Goal: Task Accomplishment & Management: Manage account settings

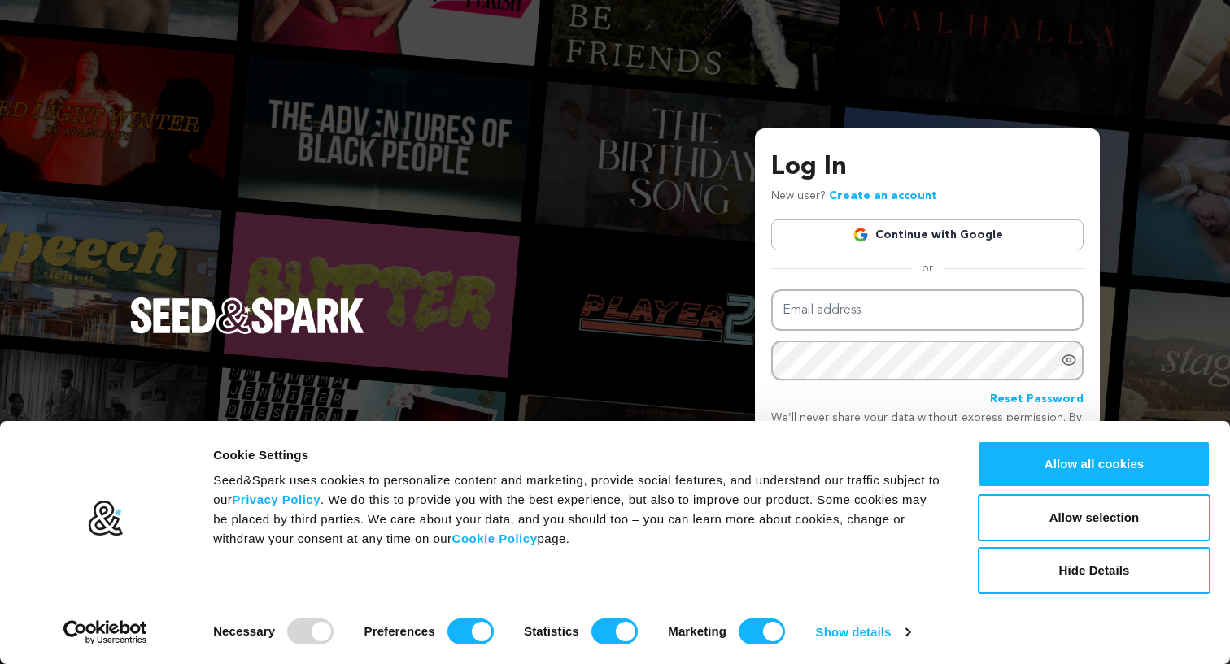
click at [929, 227] on link "Continue with Google" at bounding box center [927, 235] width 312 height 31
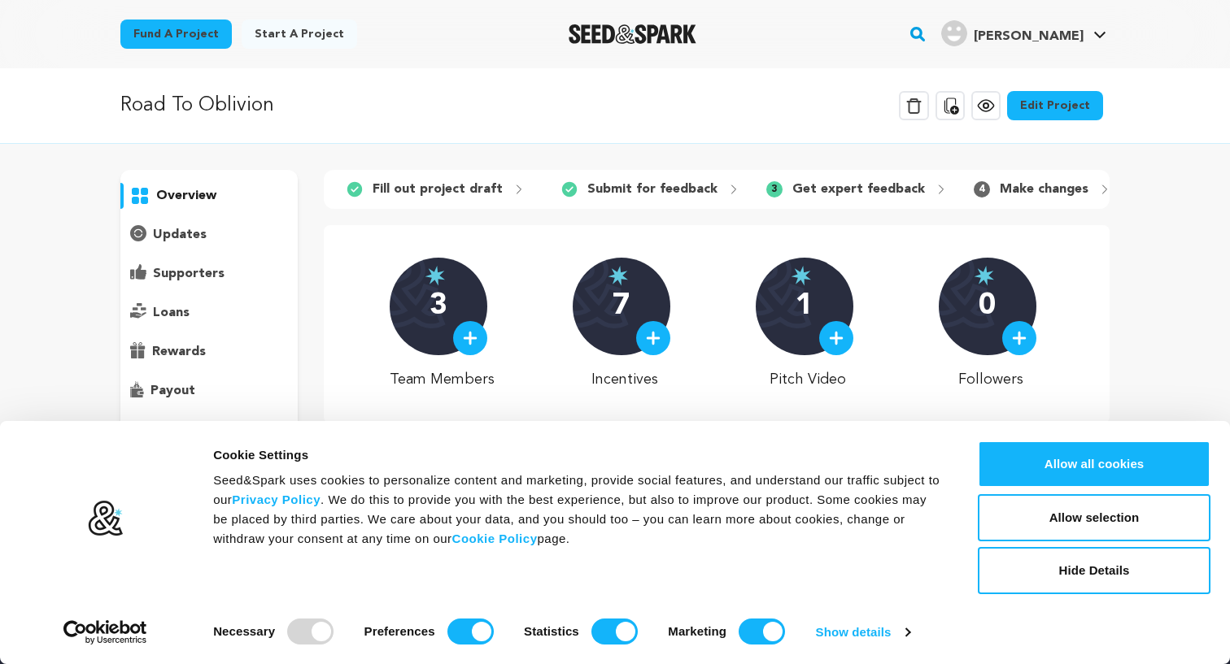
click at [832, 189] on p "Get expert feedback" at bounding box center [858, 190] width 133 height 20
click at [1055, 469] on button "Allow all cookies" at bounding box center [1094, 464] width 233 height 47
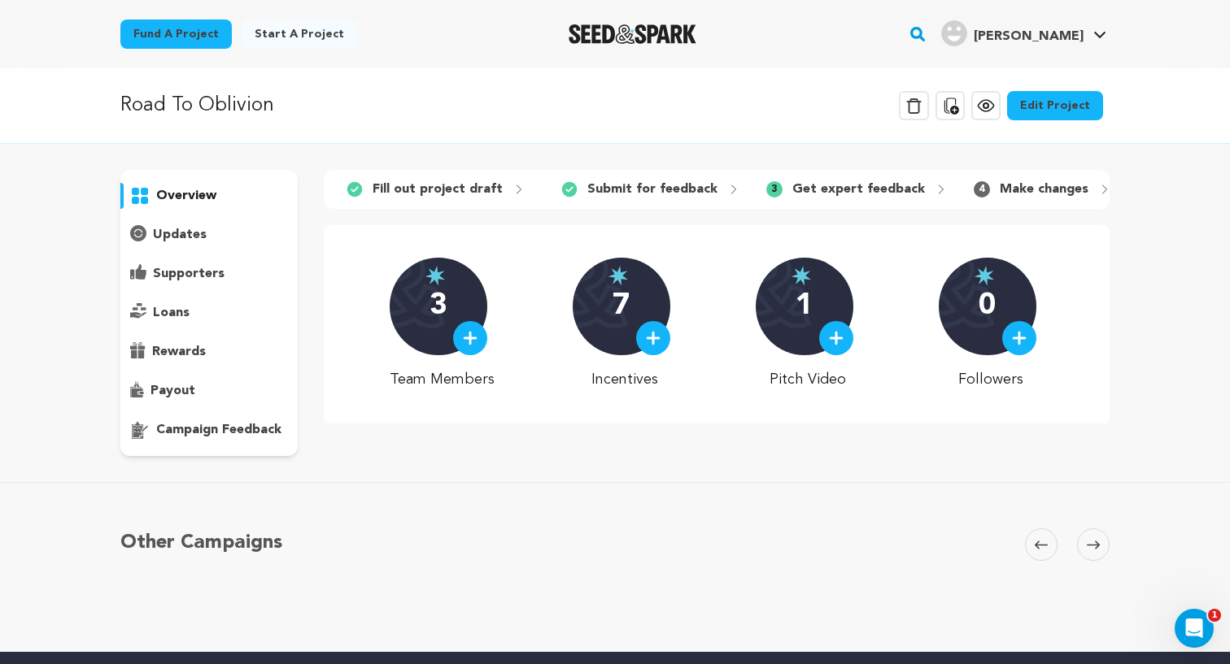
click at [1036, 191] on p "Make changes" at bounding box center [1044, 190] width 89 height 20
click at [867, 194] on p "Get expert feedback" at bounding box center [858, 190] width 133 height 20
click at [1099, 542] on icon at bounding box center [1093, 545] width 13 height 12
click at [1088, 548] on icon at bounding box center [1093, 545] width 13 height 12
click at [1034, 541] on icon at bounding box center [1040, 545] width 13 height 12
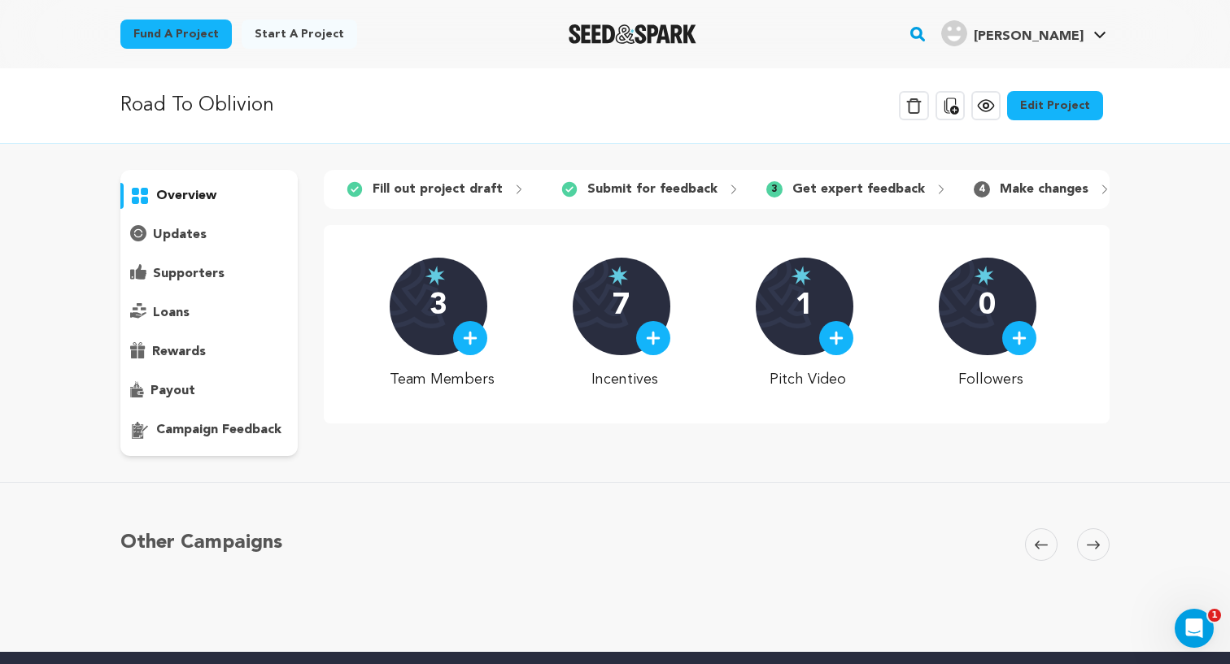
click at [1194, 635] on icon "Open Intercom Messenger" at bounding box center [1191, 626] width 27 height 27
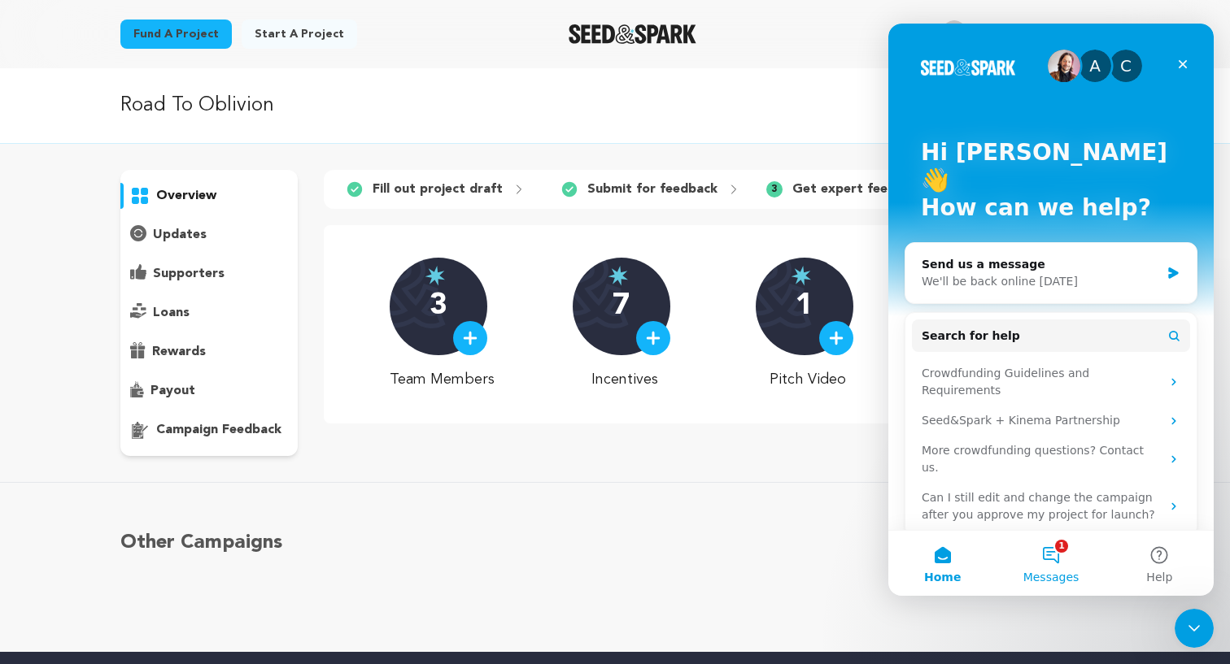
click at [1070, 565] on button "1 Messages" at bounding box center [1050, 563] width 108 height 65
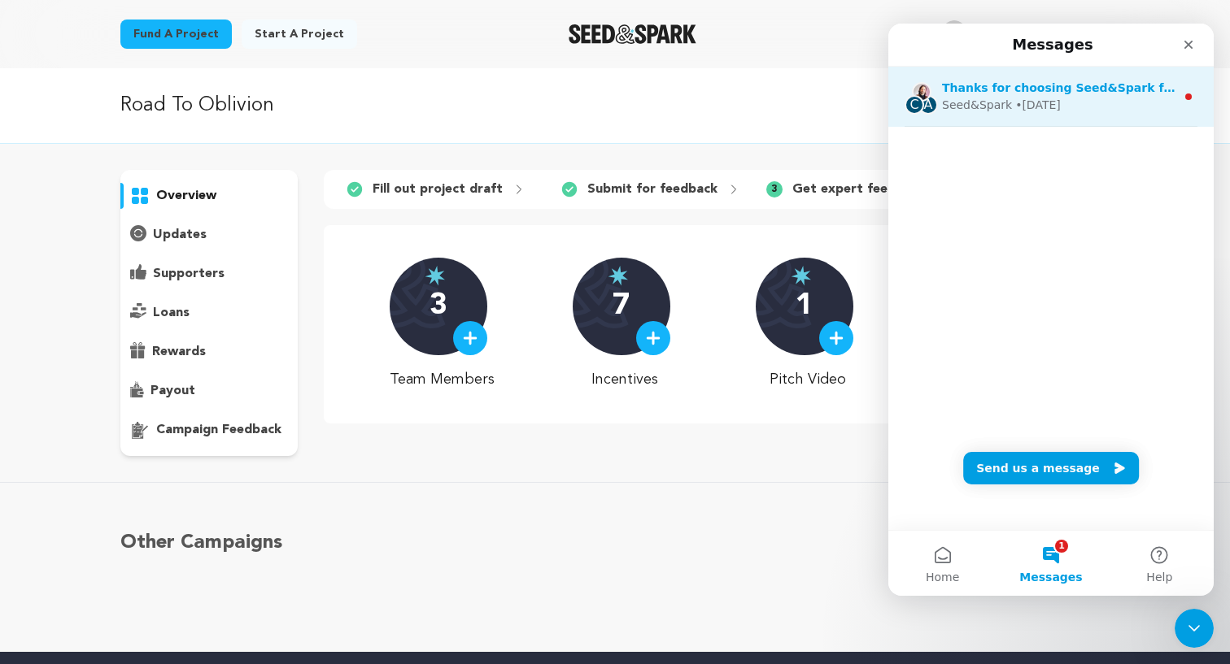
click at [1054, 99] on div "• 2d ago" at bounding box center [1038, 105] width 46 height 17
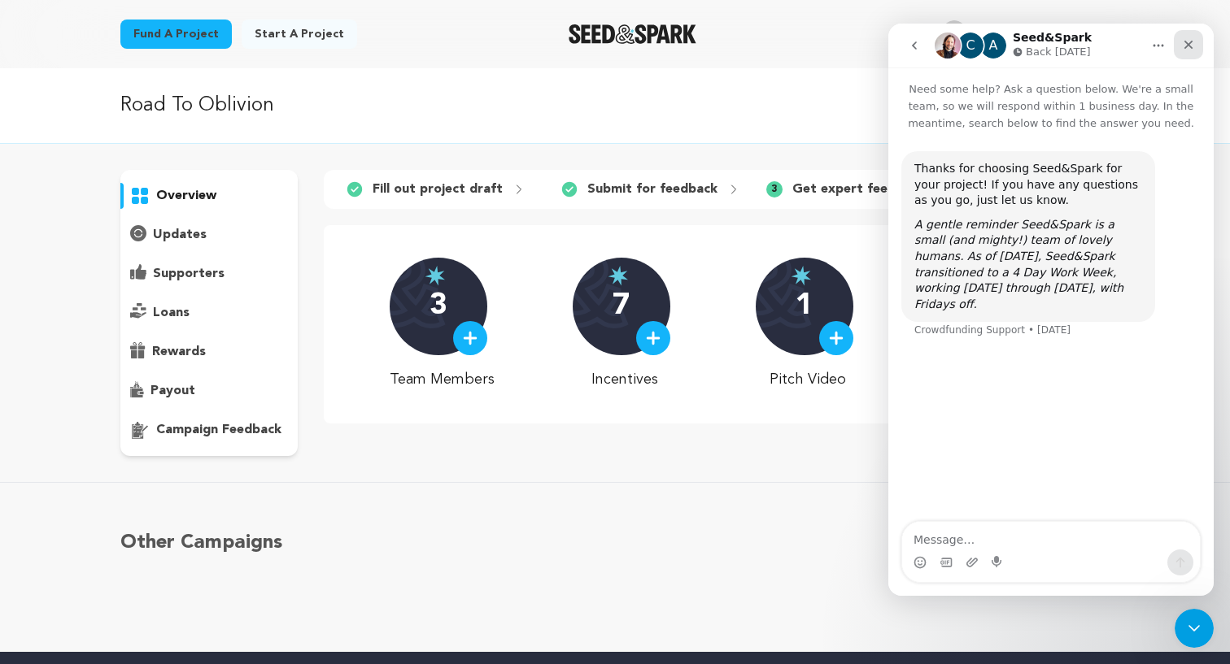
click at [1189, 50] on icon "Close" at bounding box center [1188, 44] width 13 height 13
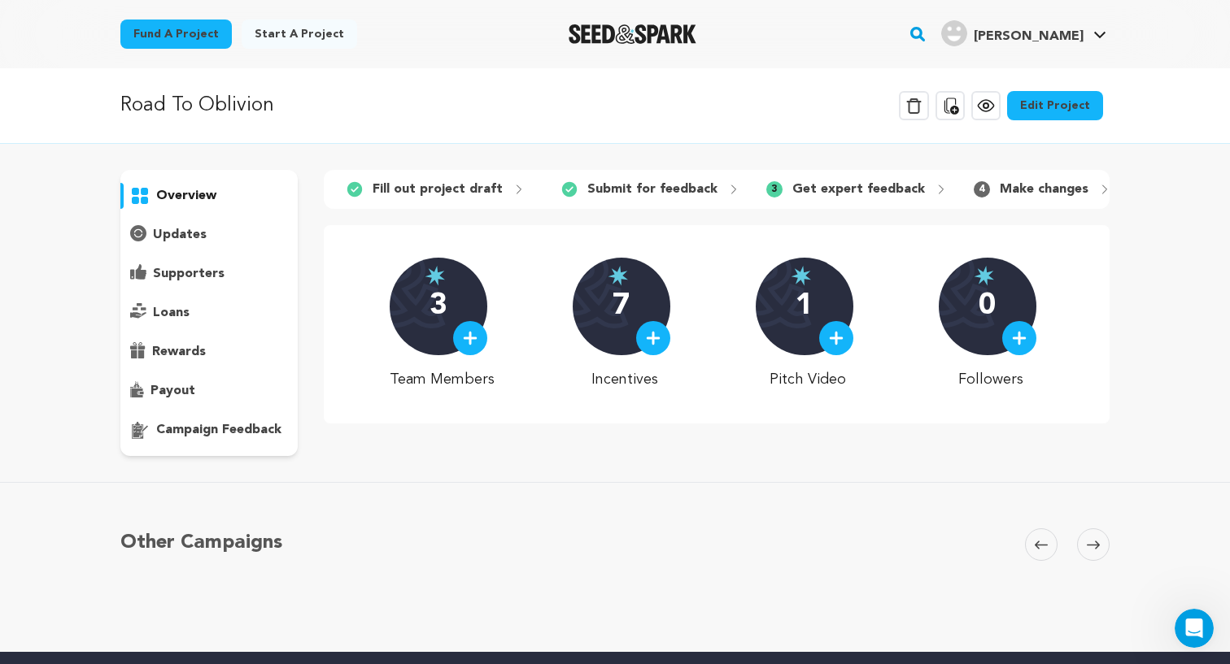
click at [209, 431] on p "campaign feedback" at bounding box center [218, 430] width 125 height 20
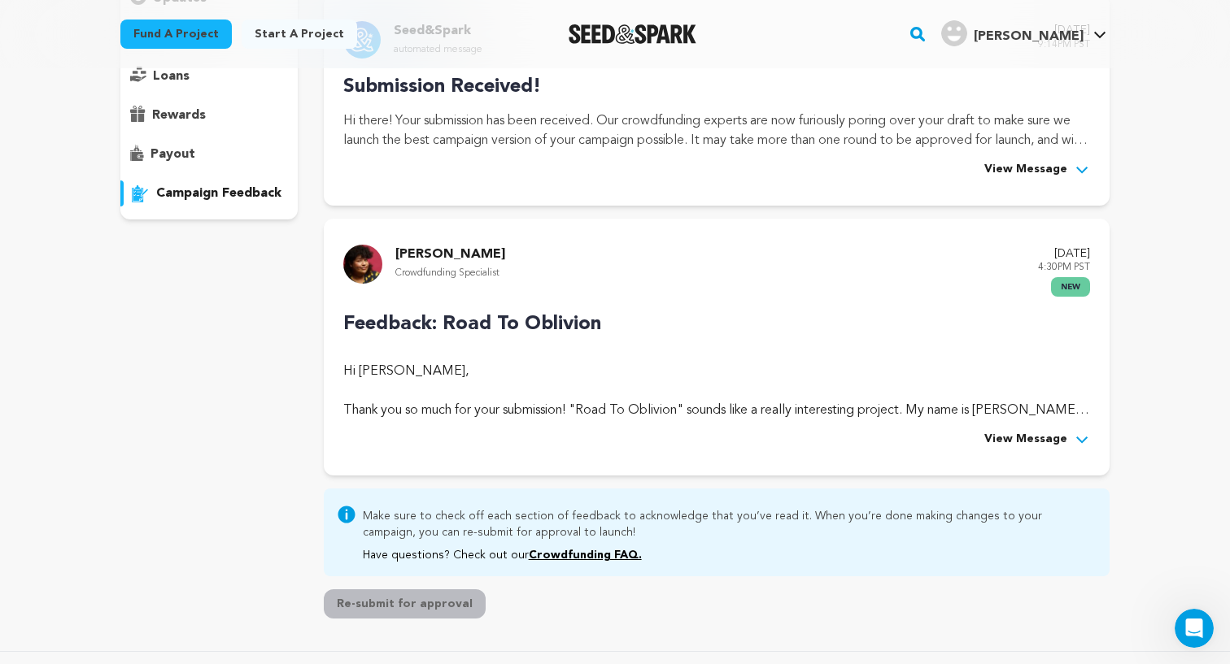
scroll to position [257, 0]
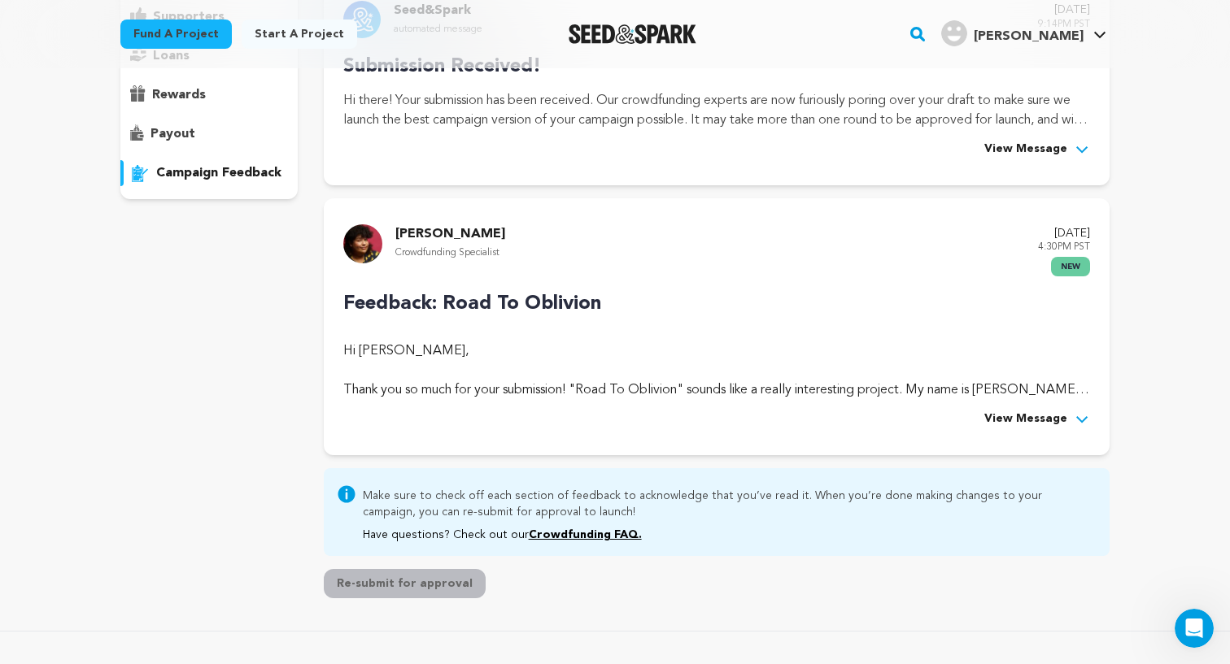
click at [1076, 417] on icon at bounding box center [1082, 420] width 16 height 16
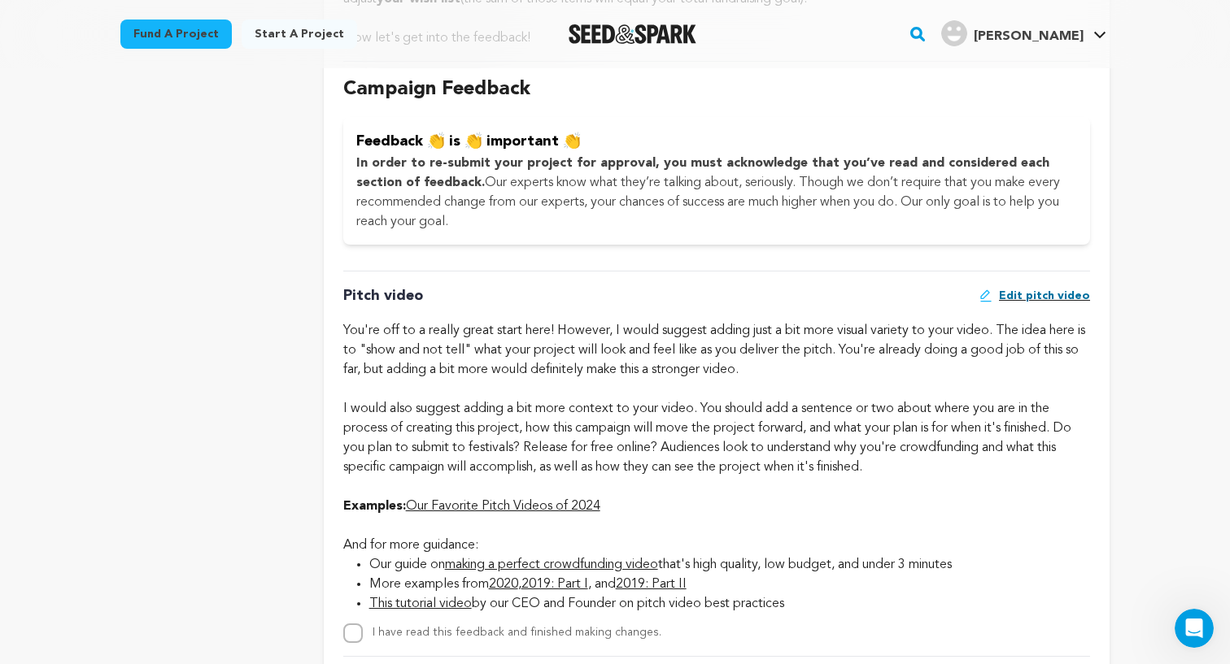
scroll to position [835, 0]
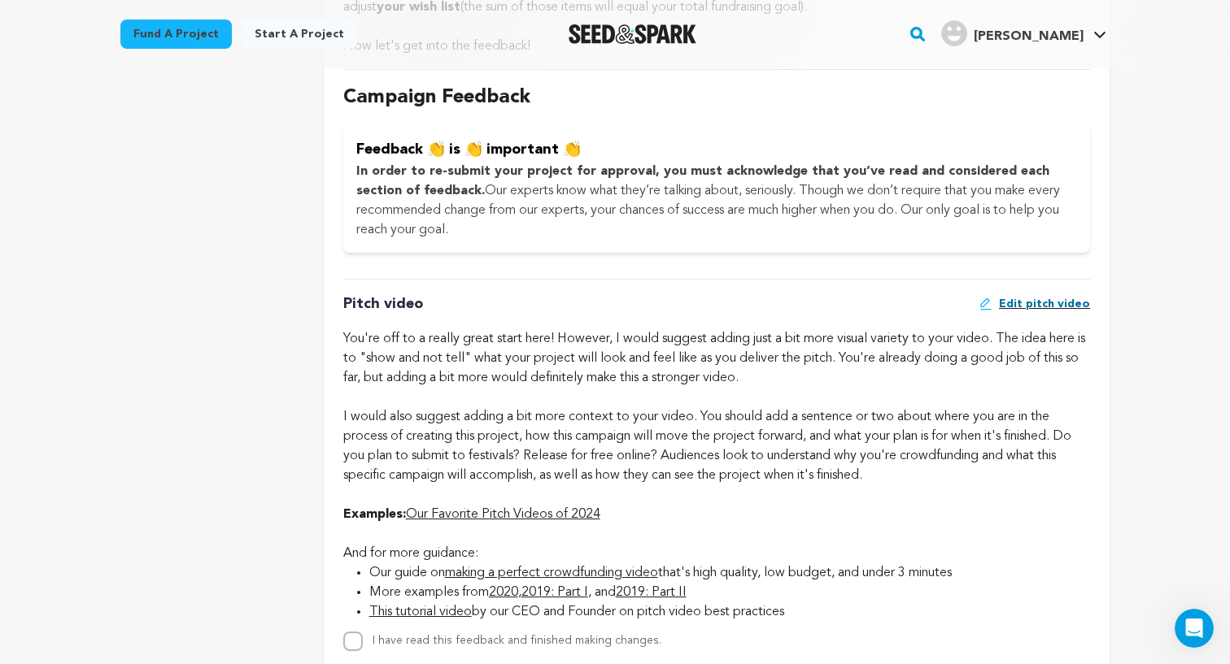
click at [346, 634] on input "I have read this feedback and finished making changes." at bounding box center [353, 642] width 20 height 20
checkbox input "true"
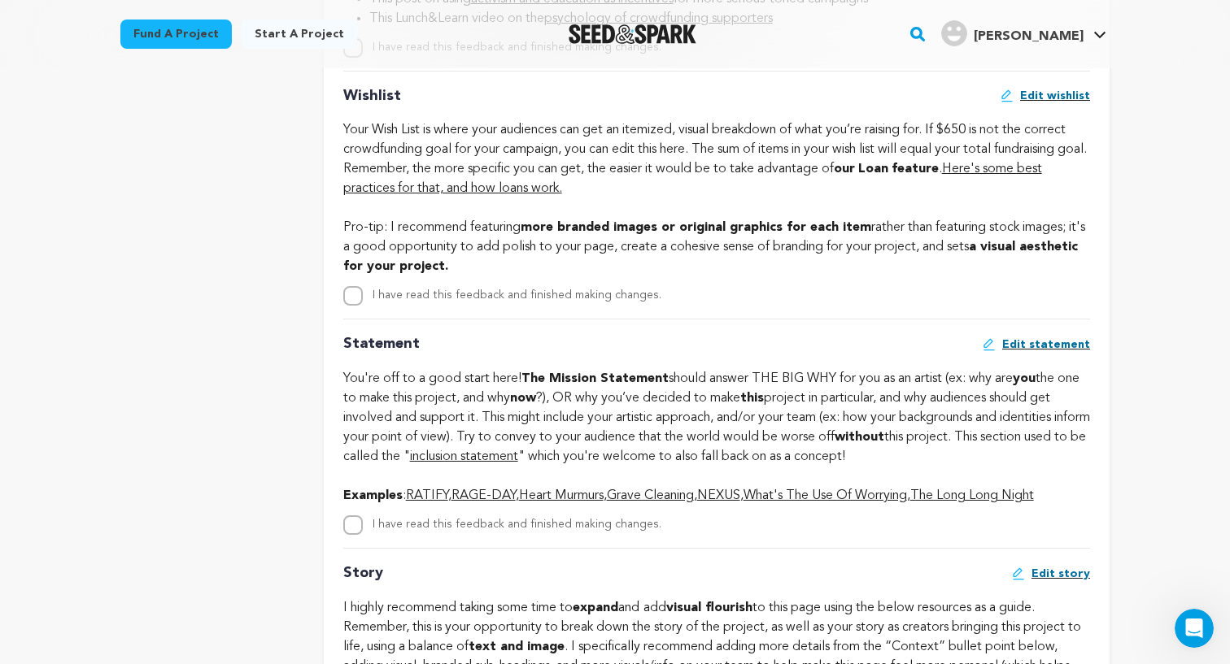
scroll to position [2439, 0]
click at [346, 293] on input "I have read this feedback and finished making changes." at bounding box center [353, 296] width 20 height 20
checkbox input "true"
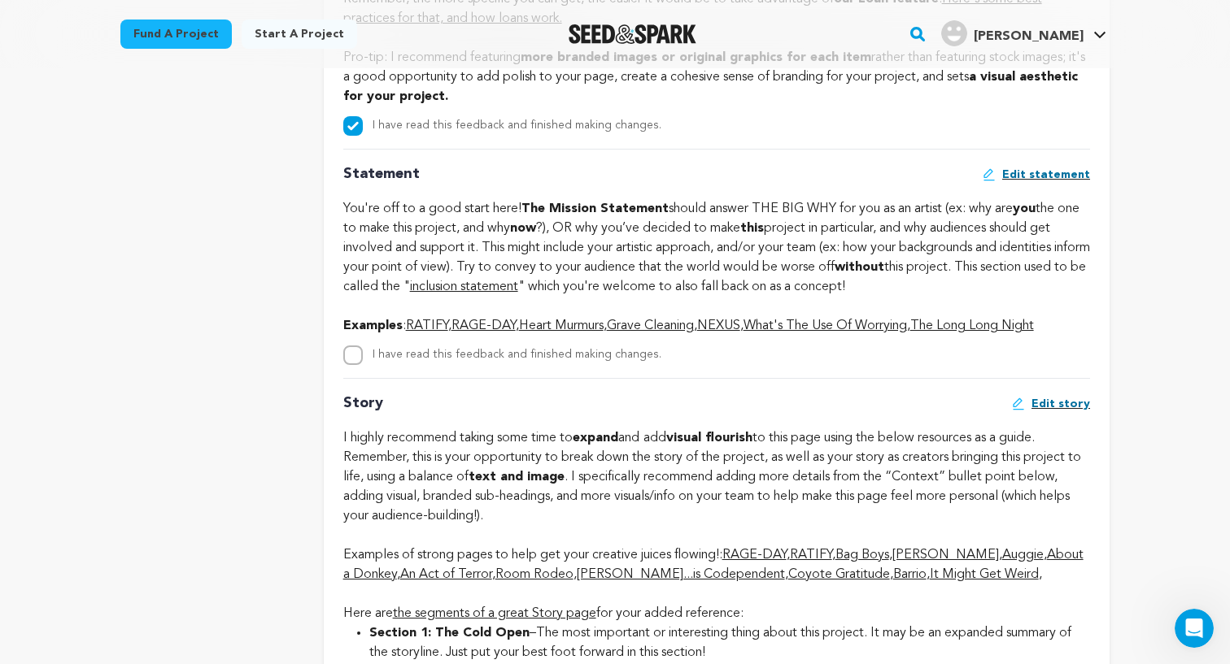
scroll to position [2620, 0]
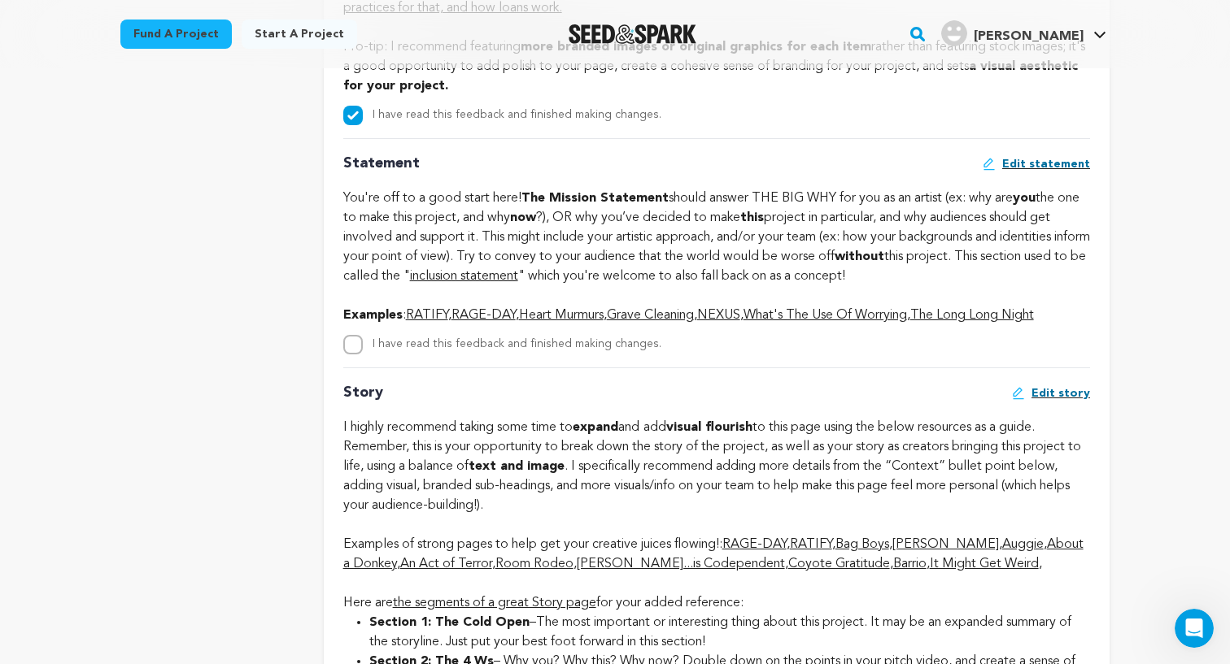
click at [352, 335] on input "I have read this feedback and finished making changes." at bounding box center [353, 345] width 20 height 20
checkbox input "true"
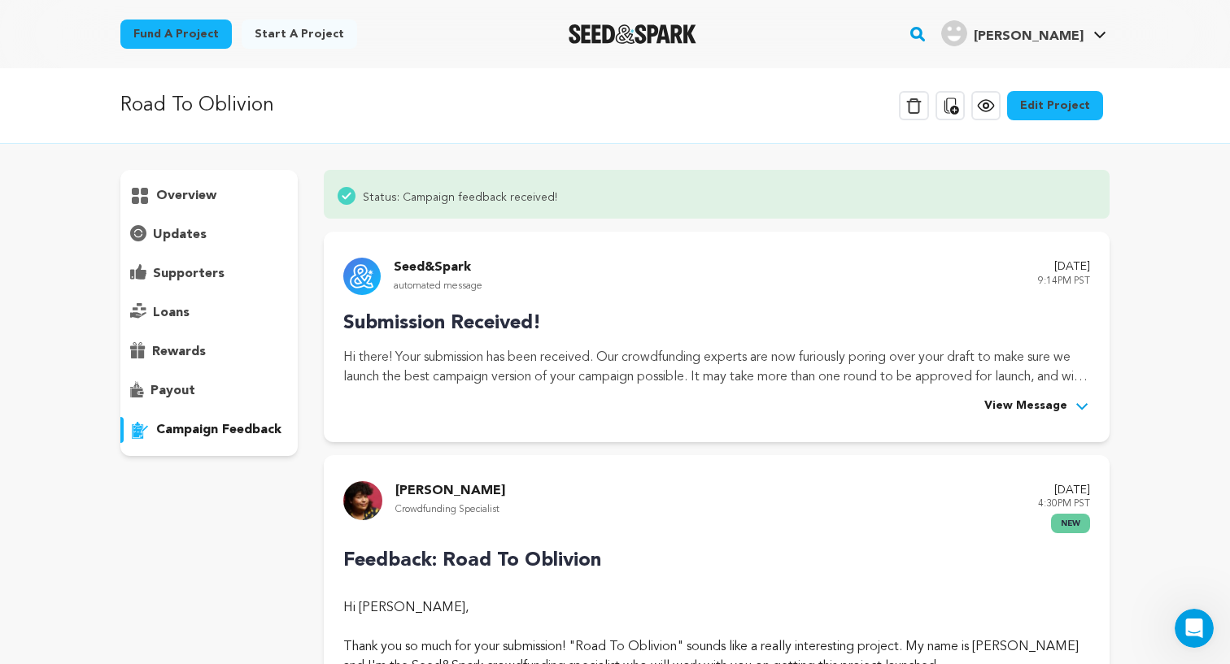
scroll to position [0, 0]
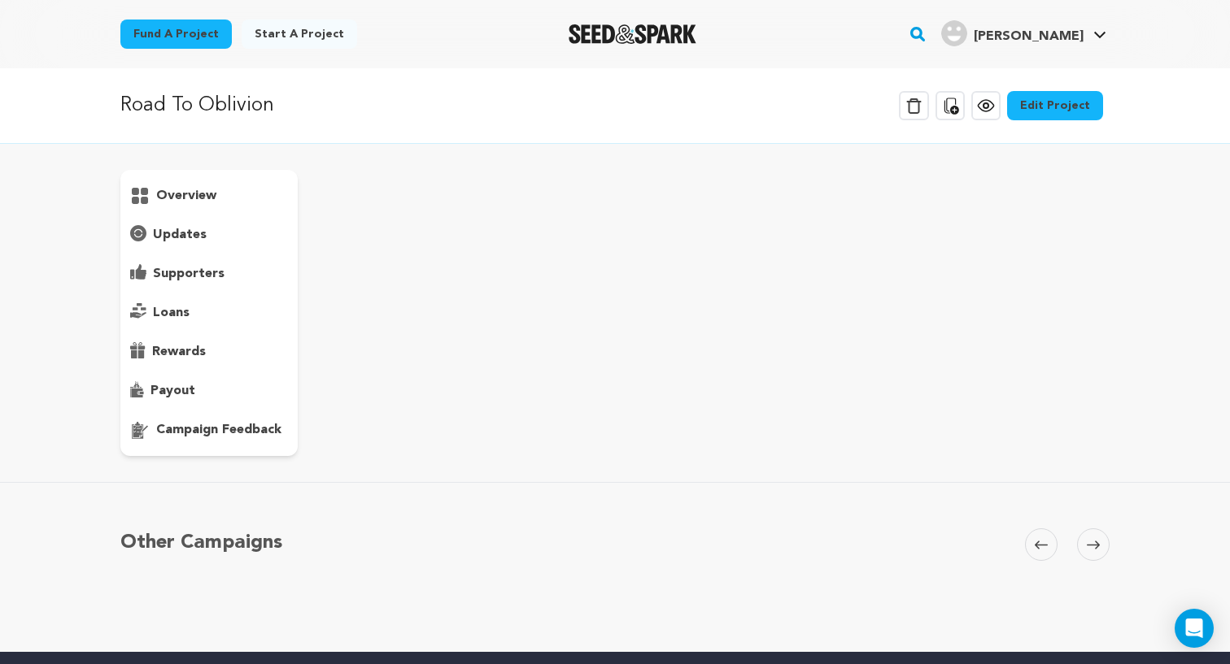
click at [640, 272] on div "overview" at bounding box center [614, 313] width 989 height 286
click at [988, 107] on icon at bounding box center [985, 105] width 5 height 5
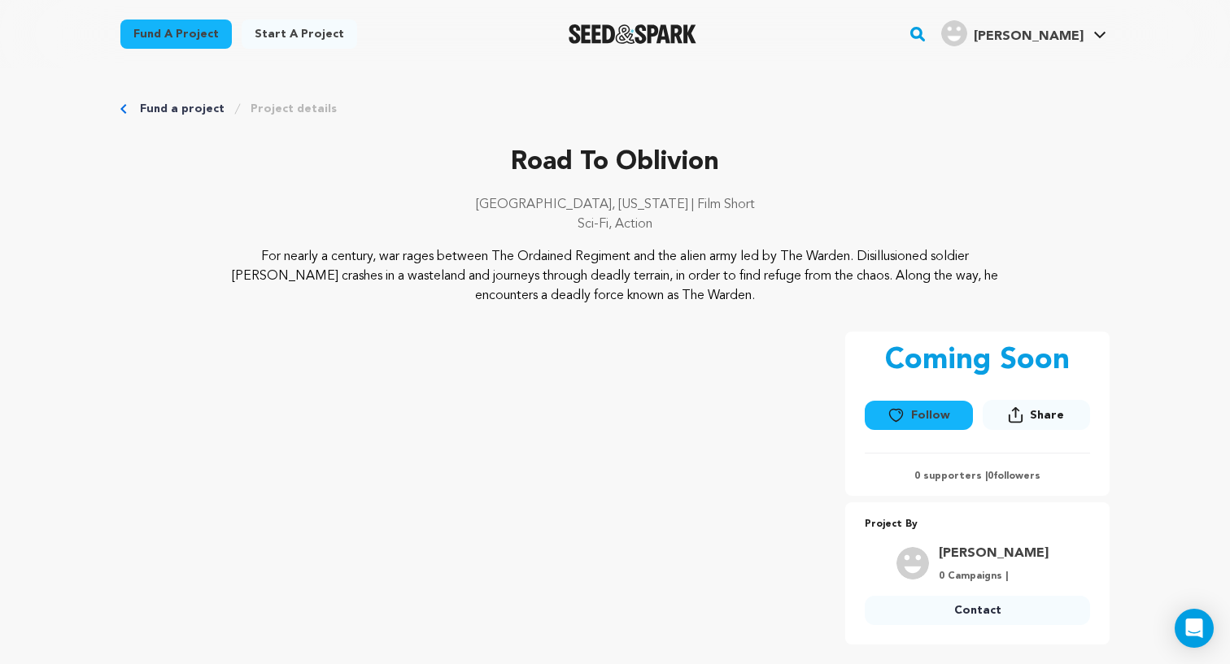
click at [280, 109] on link "Project details" at bounding box center [293, 109] width 86 height 16
click at [142, 106] on link "Fund a project" at bounding box center [182, 109] width 85 height 16
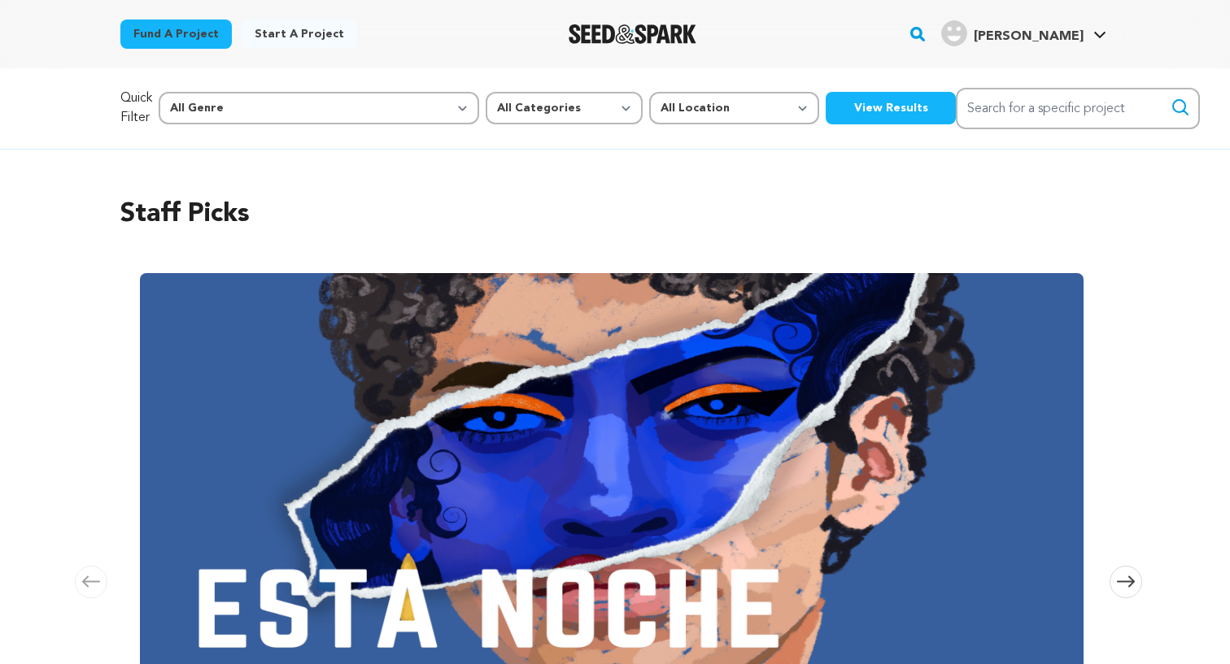
scroll to position [0, 2829]
